Goal: Transaction & Acquisition: Purchase product/service

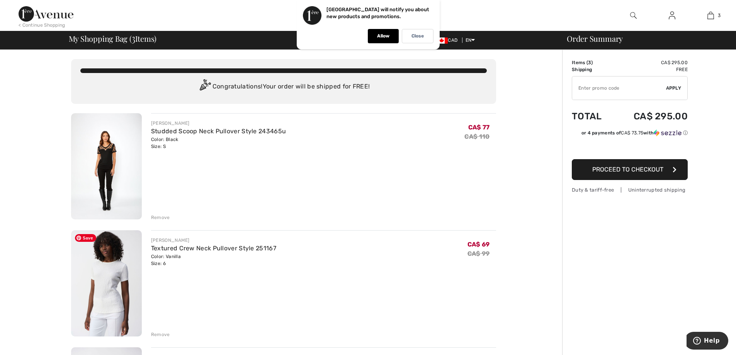
click at [104, 280] on img at bounding box center [106, 283] width 71 height 106
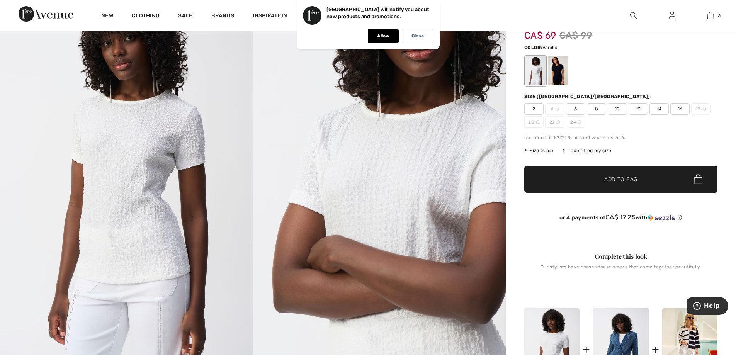
scroll to position [116, 0]
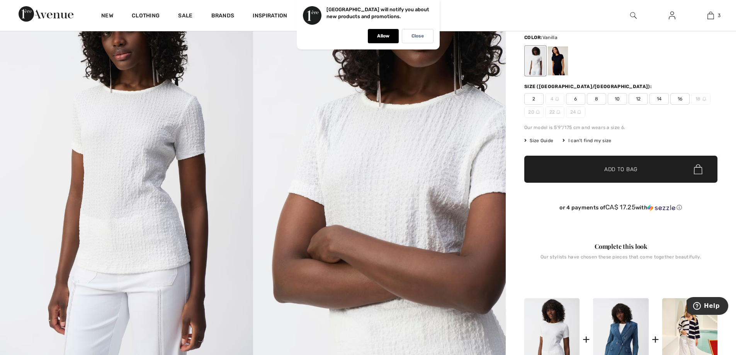
click at [579, 99] on span "6" at bounding box center [575, 99] width 19 height 12
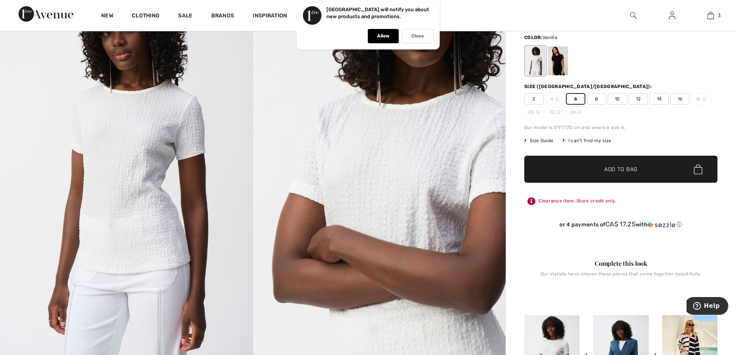
click at [617, 165] on span "✔ Added to Bag Add to Bag" at bounding box center [621, 169] width 193 height 27
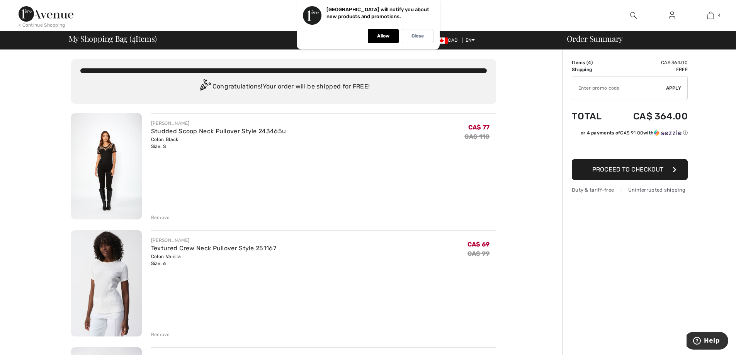
click at [632, 172] on span "Proceed to Checkout" at bounding box center [628, 169] width 71 height 7
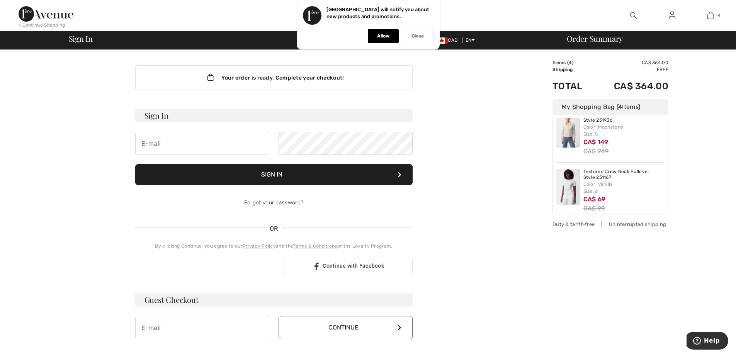
scroll to position [138, 0]
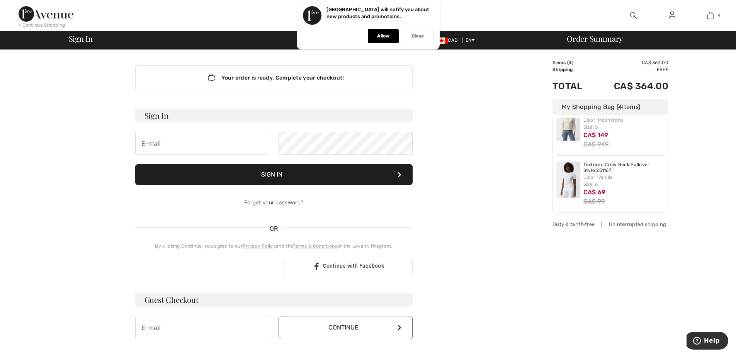
drag, startPoint x: 593, startPoint y: 174, endPoint x: 710, endPoint y: 157, distance: 117.9
click at [710, 157] on div "Order Summary Details Items ( 4 ) CA$ 364.00 Promo code CA$ 0.00 Shipping Free …" at bounding box center [639, 271] width 193 height 443
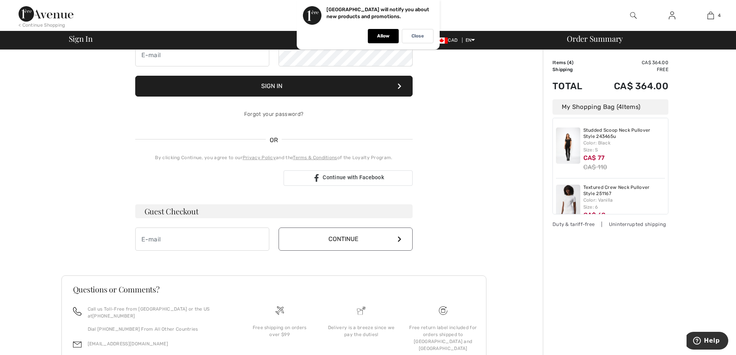
scroll to position [0, 0]
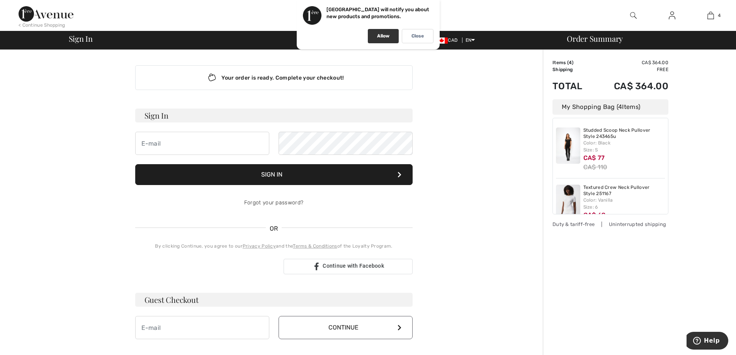
click at [383, 36] on p "Allow" at bounding box center [383, 36] width 12 height 6
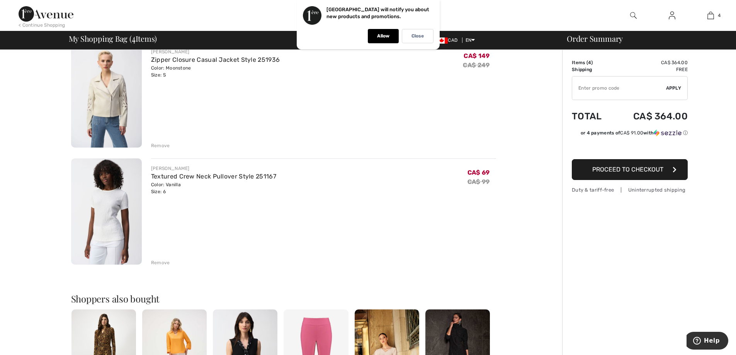
scroll to position [309, 0]
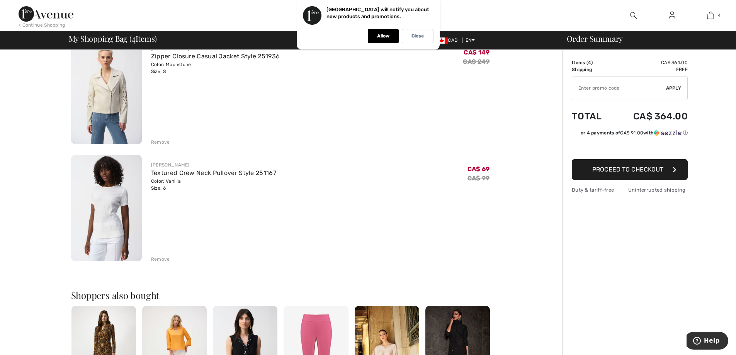
click at [158, 256] on div "Remove" at bounding box center [160, 259] width 19 height 7
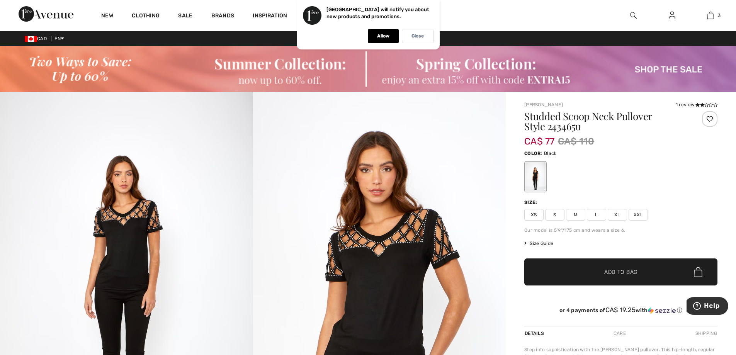
click at [661, 68] on img at bounding box center [368, 69] width 736 height 46
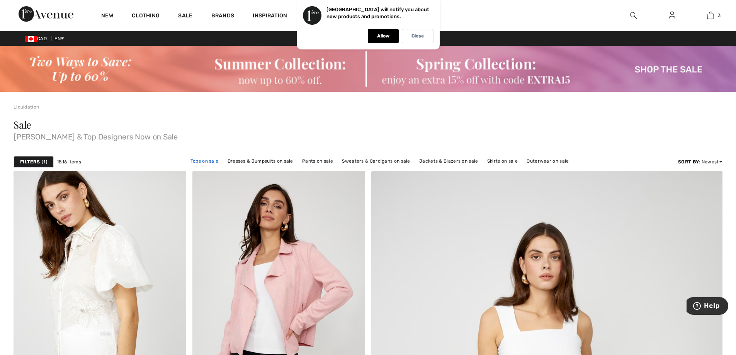
click at [200, 161] on link "Tops on sale" at bounding box center [205, 161] width 36 height 10
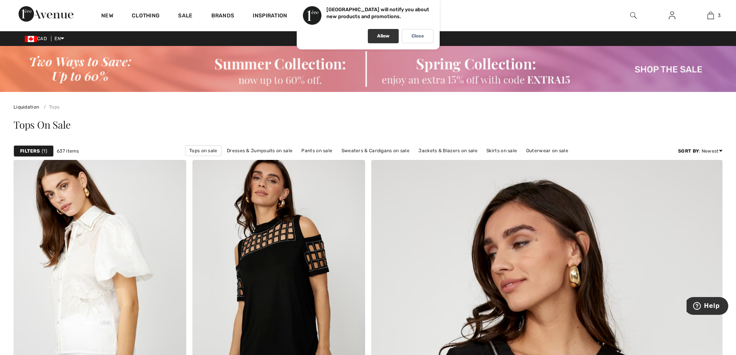
click at [373, 30] on div "Allow" at bounding box center [383, 36] width 31 height 14
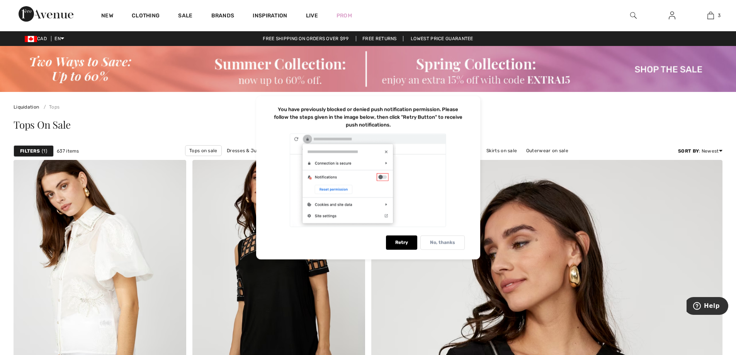
click at [438, 241] on p "No, thanks" at bounding box center [442, 243] width 25 height 6
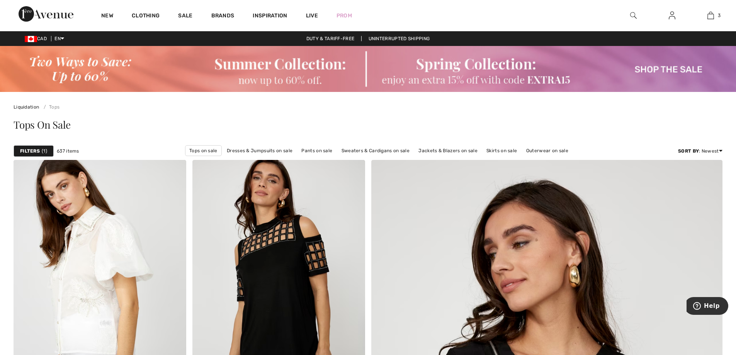
click at [93, 63] on img at bounding box center [368, 69] width 736 height 46
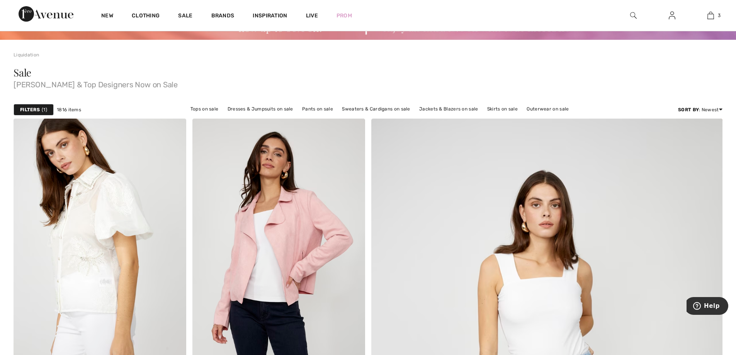
scroll to position [77, 0]
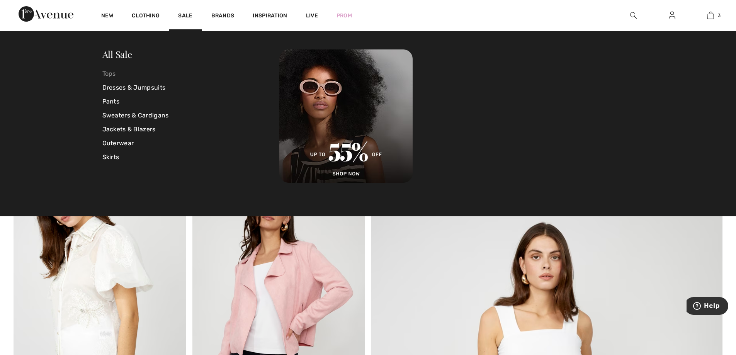
click at [109, 73] on link "Tops" at bounding box center [190, 74] width 177 height 14
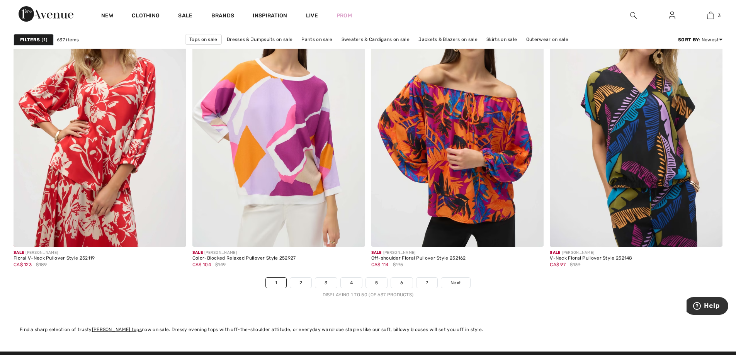
scroll to position [4484, 0]
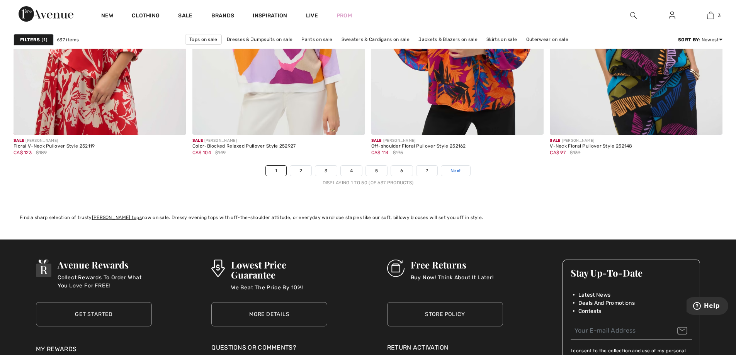
click at [457, 172] on span "Next" at bounding box center [456, 170] width 10 height 7
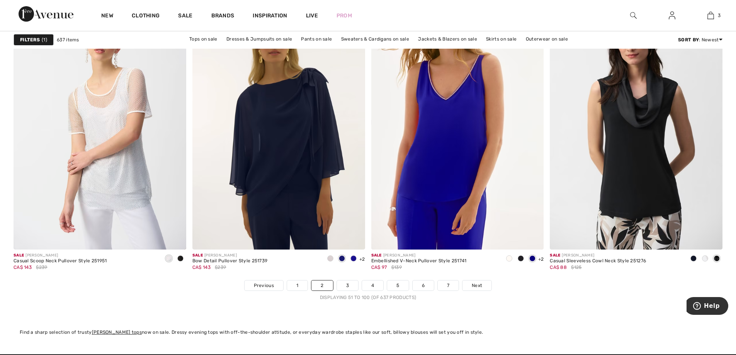
scroll to position [4407, 0]
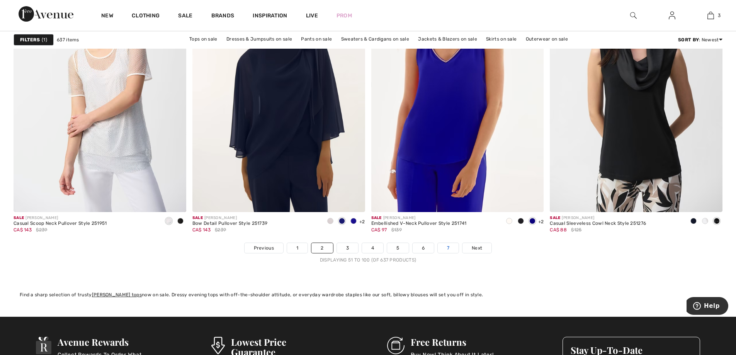
click at [450, 248] on link "7" at bounding box center [448, 248] width 21 height 10
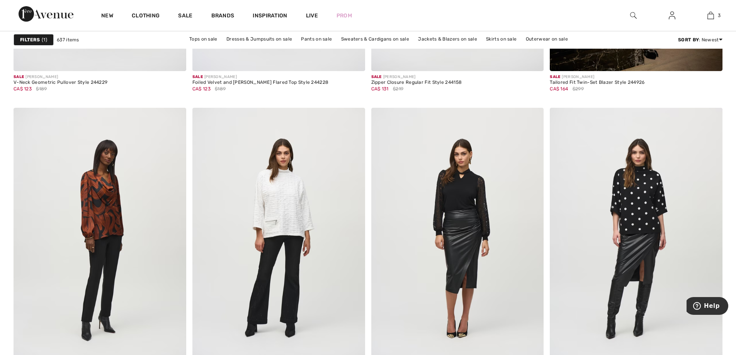
scroll to position [4484, 0]
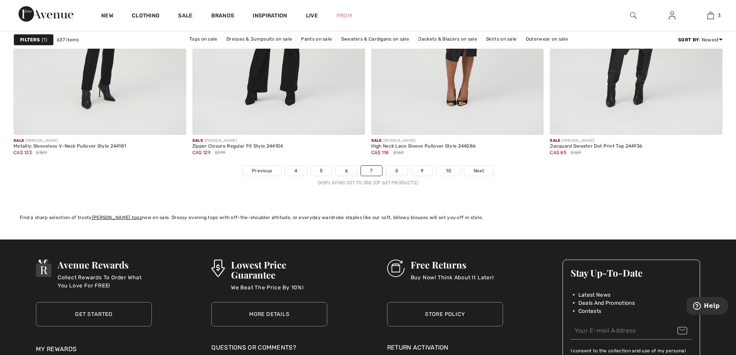
click at [399, 169] on link "8" at bounding box center [397, 171] width 22 height 10
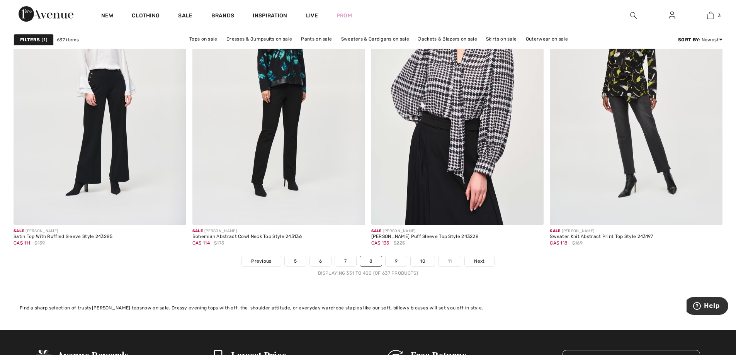
scroll to position [4523, 0]
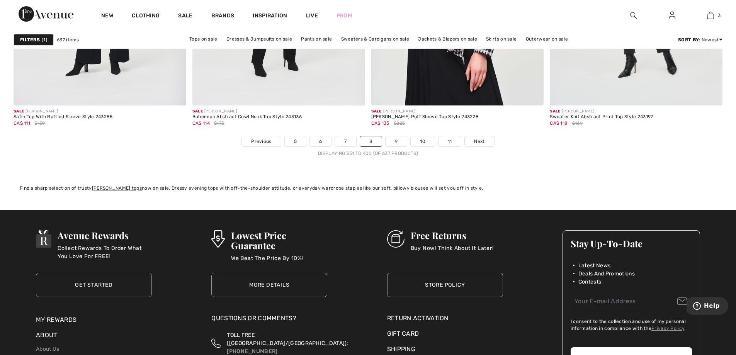
click at [395, 136] on link "9" at bounding box center [396, 141] width 21 height 10
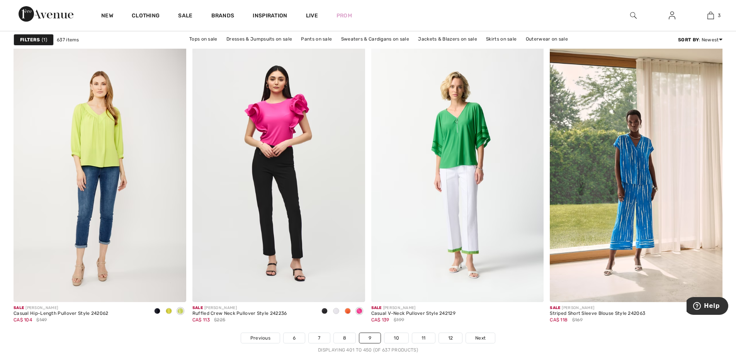
scroll to position [4330, 0]
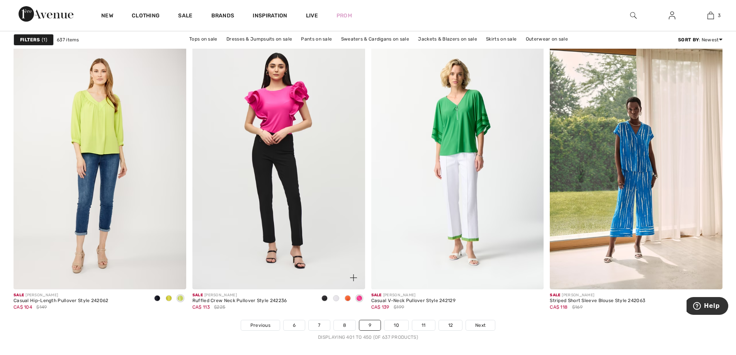
click at [335, 297] on span at bounding box center [336, 298] width 6 height 6
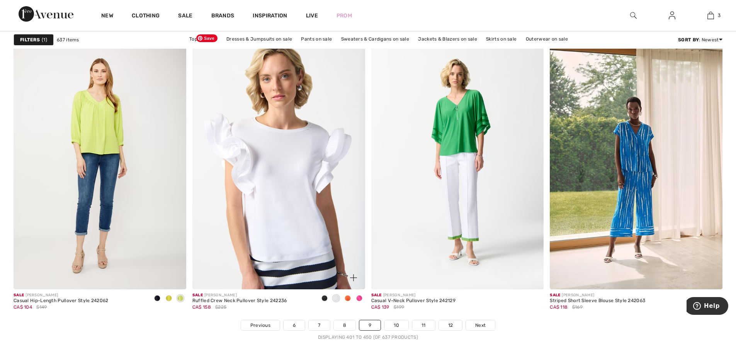
click at [270, 187] on img at bounding box center [279, 160] width 173 height 259
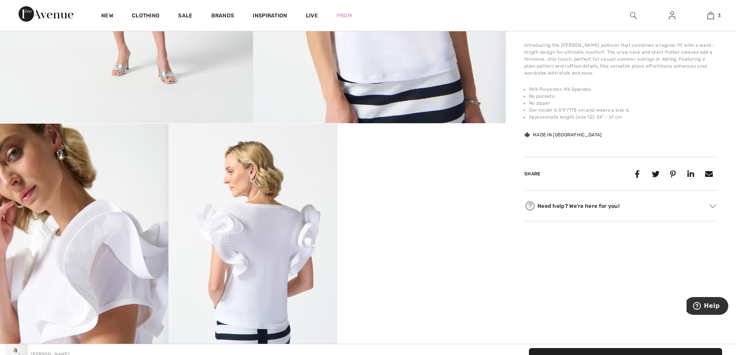
scroll to position [116, 0]
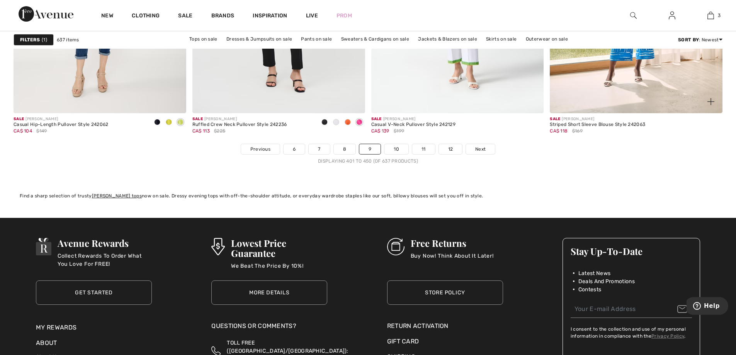
scroll to position [4600, 0]
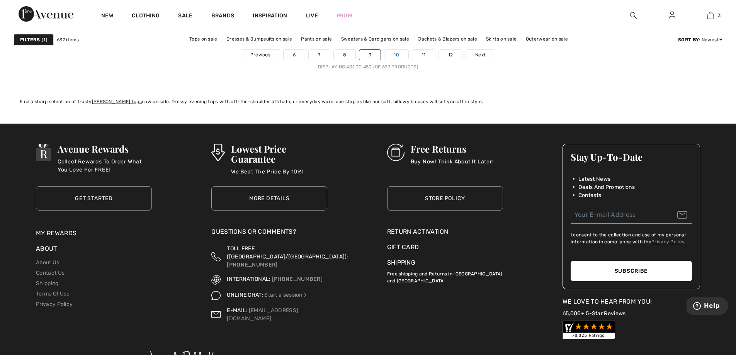
click at [401, 55] on link "10" at bounding box center [397, 55] width 24 height 10
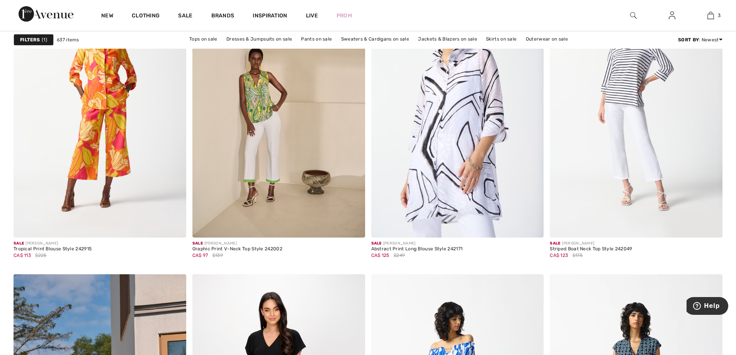
scroll to position [889, 0]
